Goal: Check status

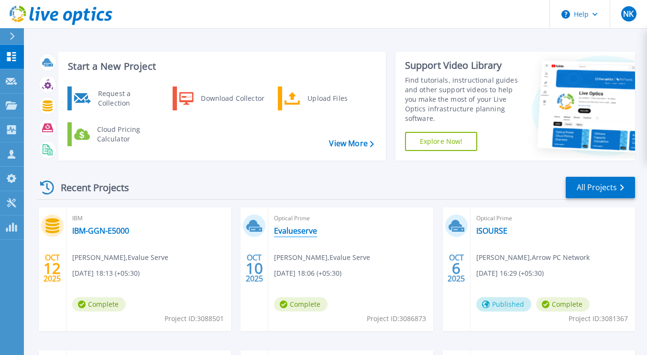
click at [304, 230] on link "Evalueserve" at bounding box center [295, 231] width 43 height 10
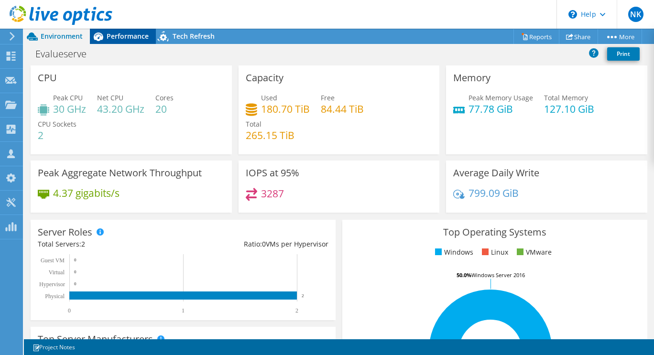
click at [118, 35] on span "Performance" at bounding box center [128, 36] width 42 height 9
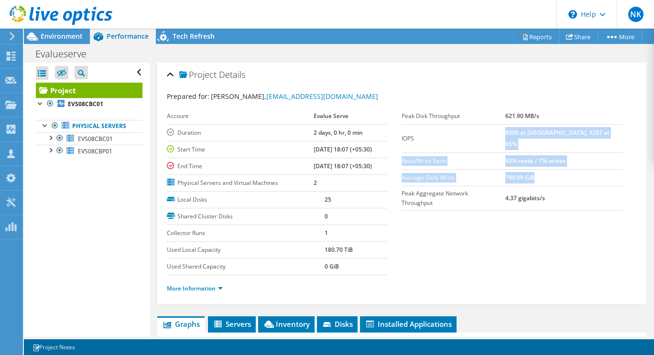
drag, startPoint x: 527, startPoint y: 131, endPoint x: 568, endPoint y: 173, distance: 58.5
click at [568, 173] on tbody "Peak Disk Throughput 621.90 MB/s IOPS 9900 at [GEOGRAPHIC_DATA], 3287 at 95% Re…" at bounding box center [512, 159] width 221 height 103
